Goal: Find specific page/section: Find specific page/section

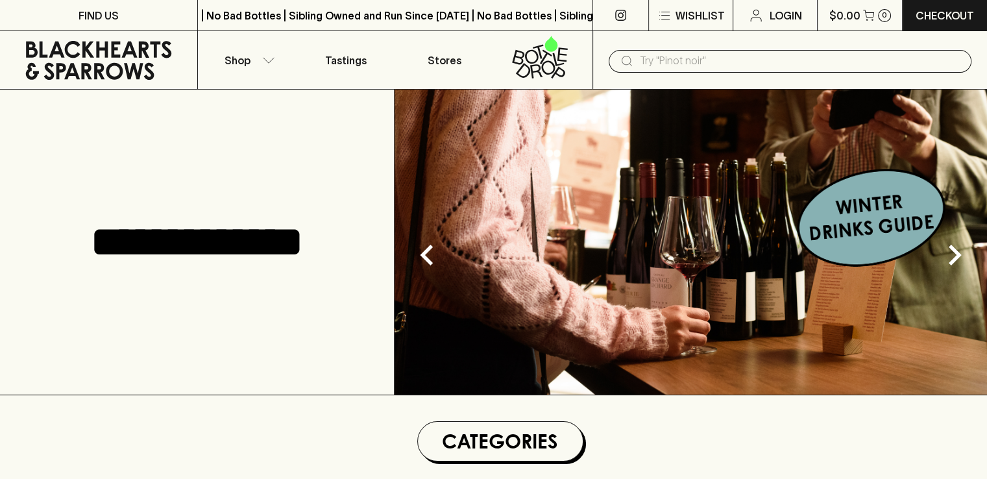
click at [654, 59] on input "text" at bounding box center [800, 61] width 321 height 21
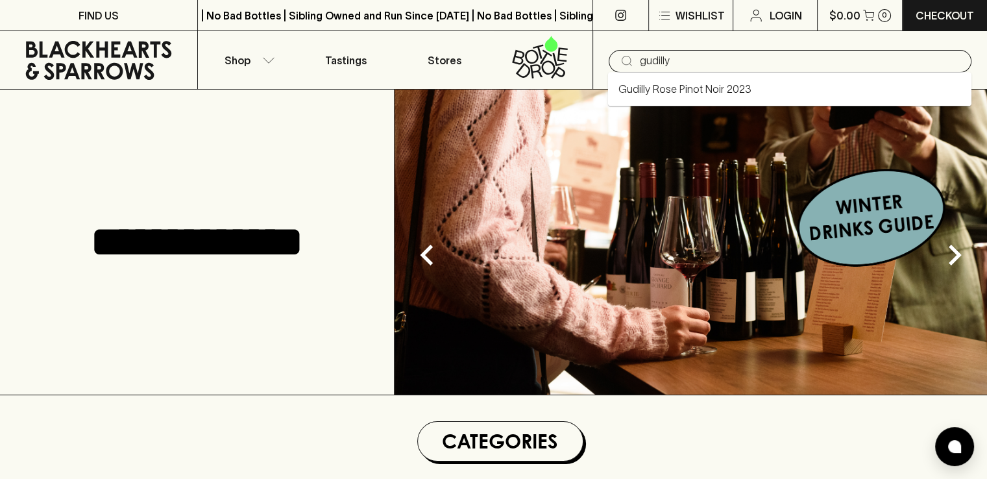
click at [690, 81] on link "Gudilly Rose Pinot Noir 2023" at bounding box center [685, 89] width 133 height 16
type input "Gudilly Rose Pinot Noir 2023"
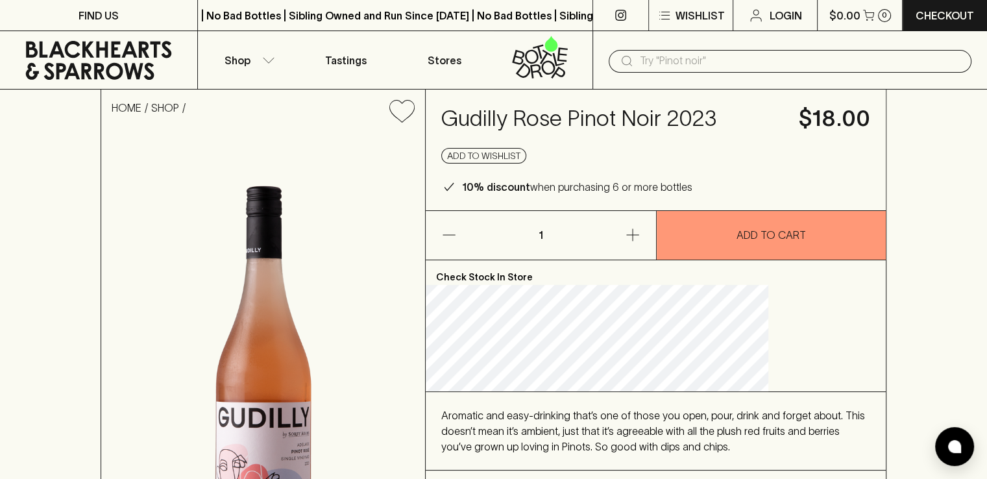
click at [686, 66] on input "text" at bounding box center [800, 61] width 321 height 21
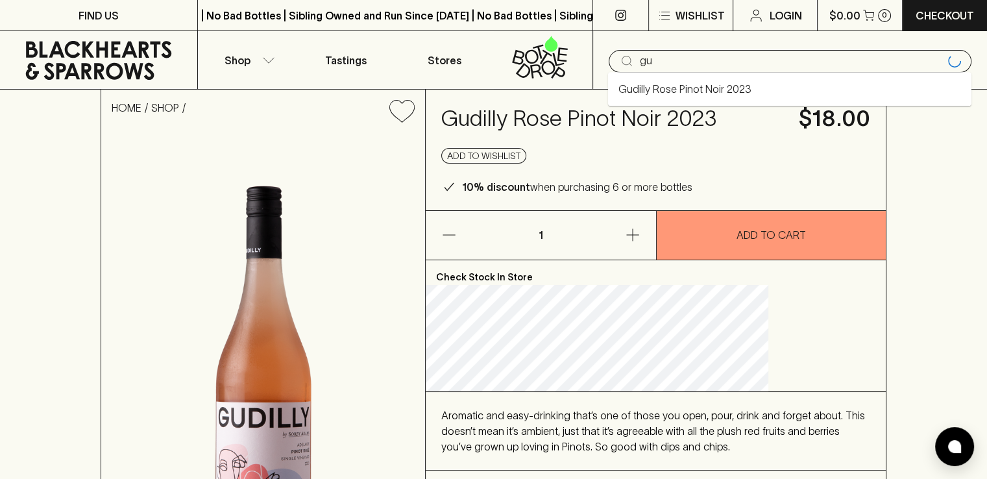
type input "g"
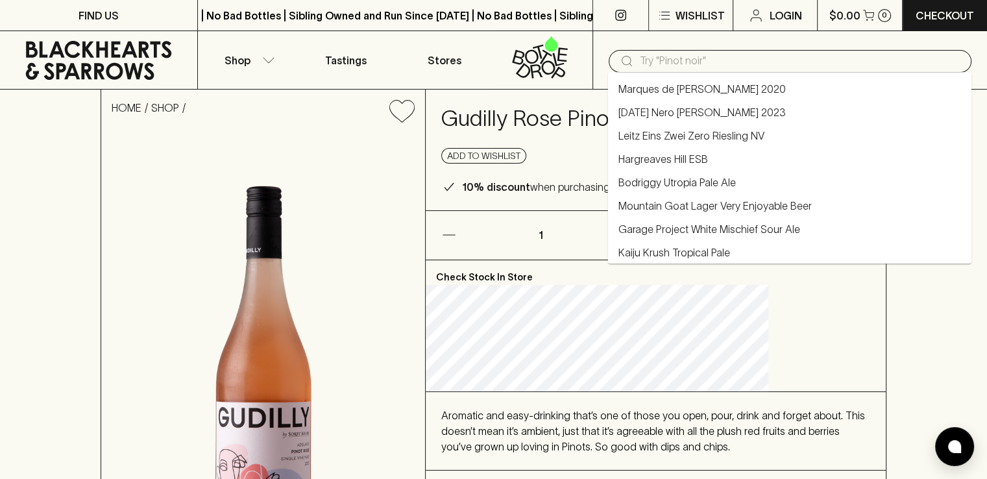
click at [600, 132] on h4 "Gudilly Rose Pinot Noir 2023" at bounding box center [612, 118] width 342 height 27
